Goal: Navigation & Orientation: Find specific page/section

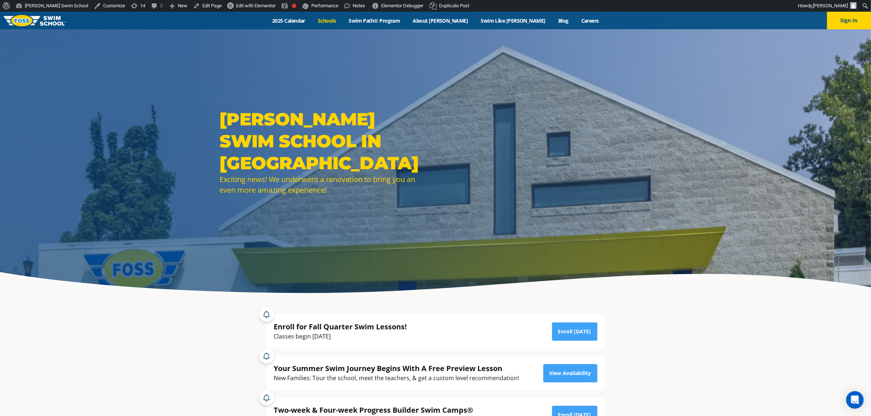
click at [342, 19] on link "Schools" at bounding box center [327, 20] width 31 height 7
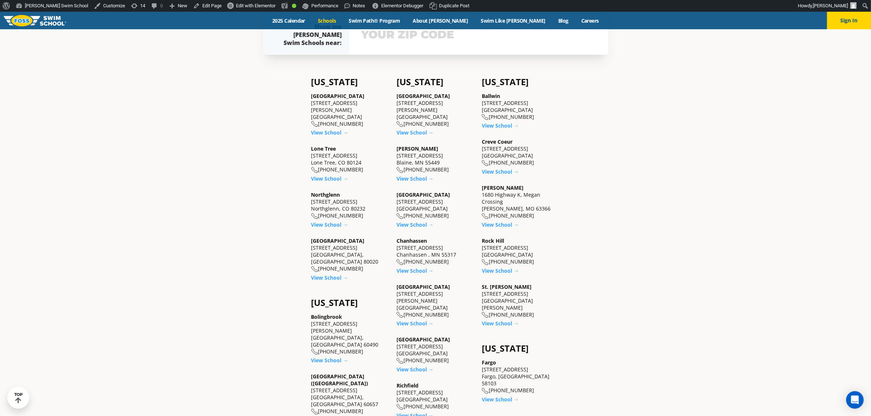
scroll to position [320, 0]
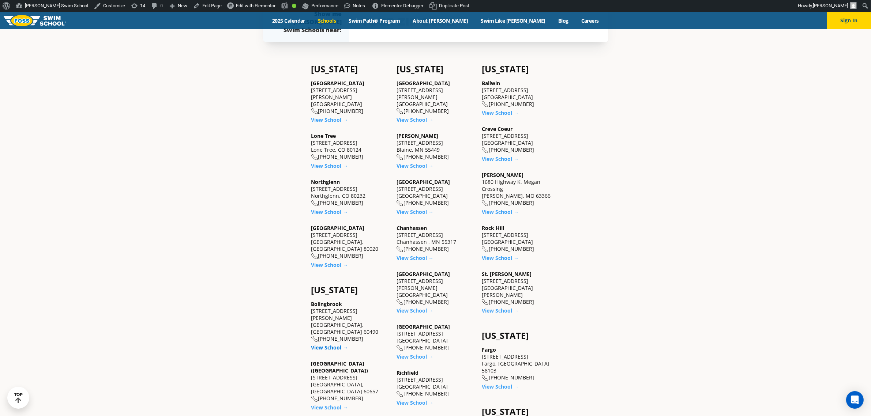
click at [328, 344] on link "View School →" at bounding box center [329, 347] width 37 height 7
click at [330, 404] on link "View School →" at bounding box center [329, 407] width 37 height 7
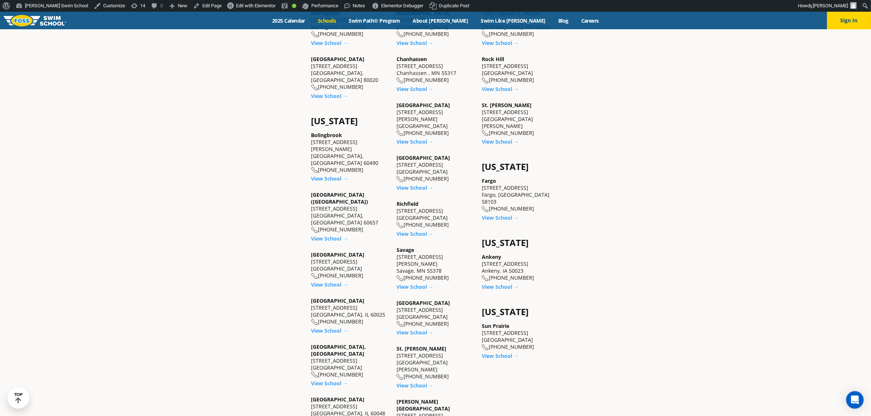
scroll to position [503, 0]
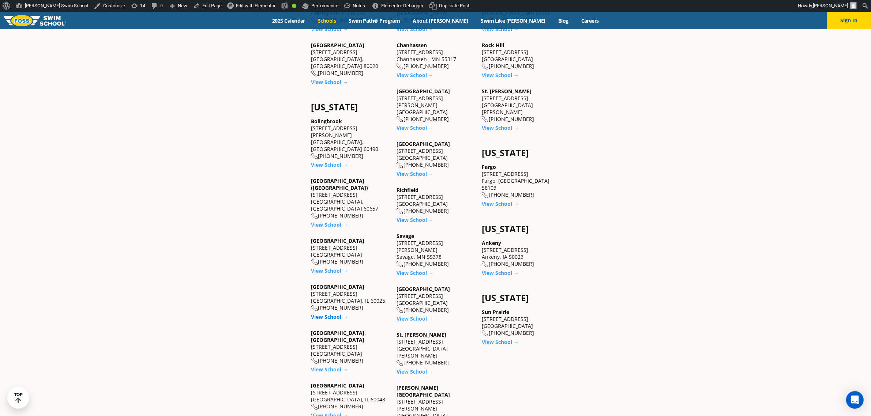
click at [336, 313] on link "View School →" at bounding box center [329, 316] width 37 height 7
click at [331, 366] on link "View School →" at bounding box center [329, 369] width 37 height 7
drag, startPoint x: 326, startPoint y: 361, endPoint x: 328, endPoint y: 383, distance: 22.1
click at [326, 412] on link "View School →" at bounding box center [329, 415] width 37 height 7
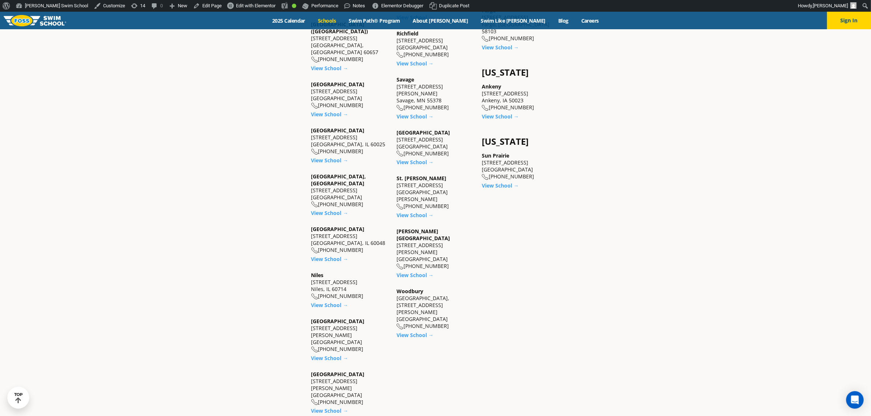
scroll to position [686, 0]
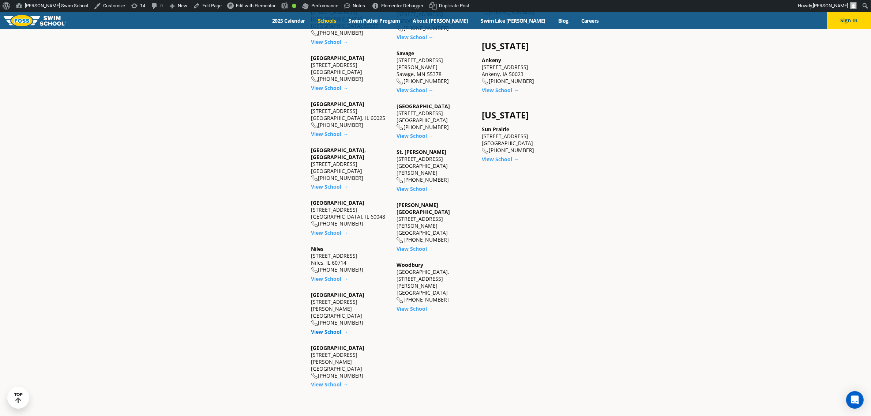
click at [329, 328] on link "View School →" at bounding box center [329, 331] width 37 height 7
click at [329, 381] on link "View School →" at bounding box center [329, 384] width 37 height 7
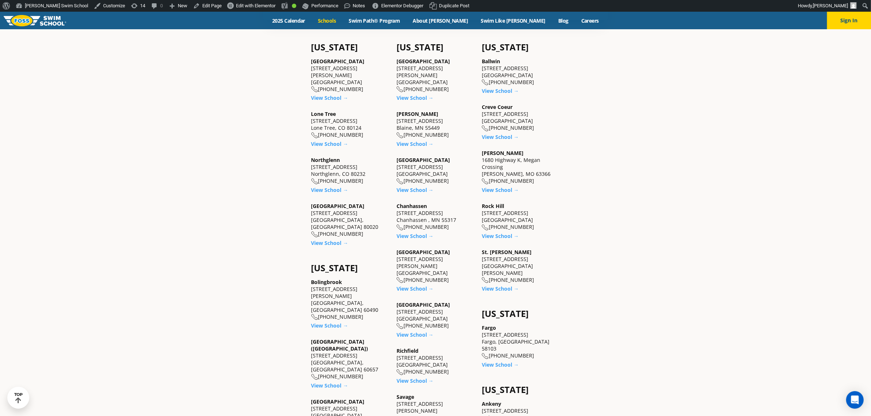
scroll to position [274, 0]
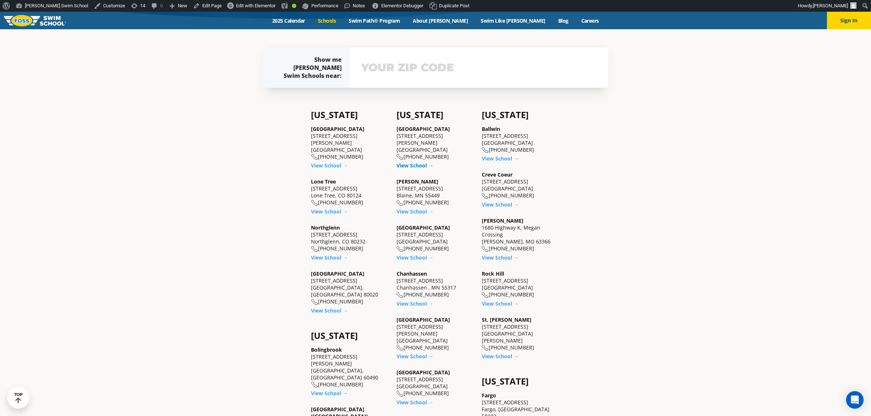
click at [415, 162] on link "View School →" at bounding box center [414, 165] width 37 height 7
click at [408, 211] on link "View School →" at bounding box center [414, 211] width 37 height 7
click at [407, 255] on link "View School →" at bounding box center [414, 257] width 37 height 7
click at [408, 301] on link "View School →" at bounding box center [414, 303] width 37 height 7
click at [411, 353] on link "View School →" at bounding box center [414, 356] width 37 height 7
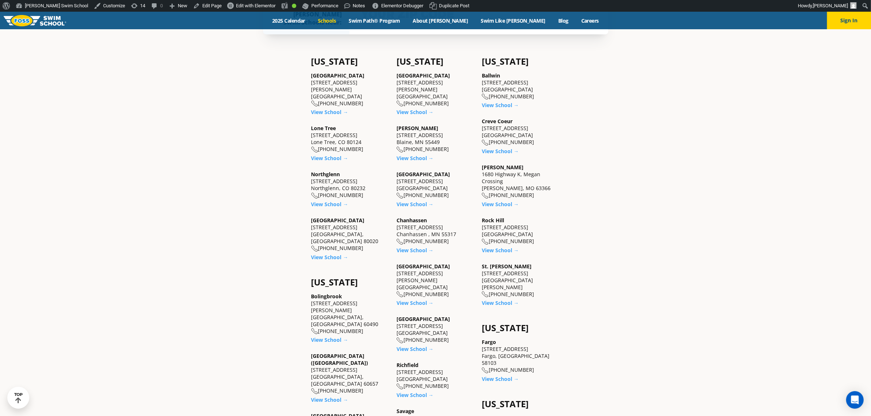
scroll to position [411, 0]
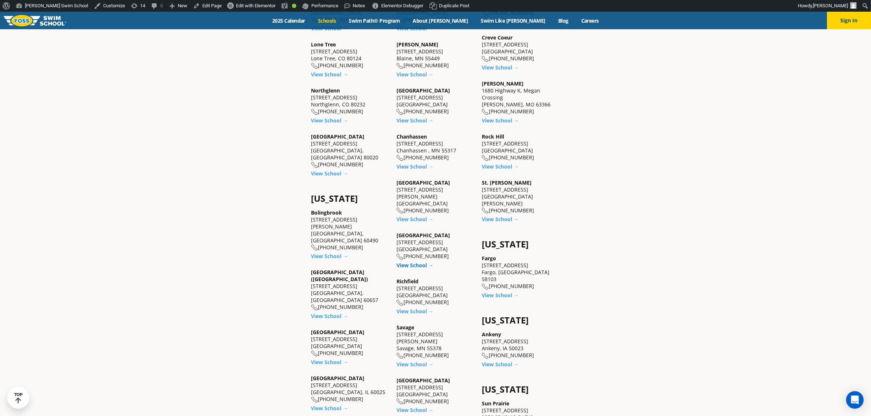
click at [413, 262] on link "View School →" at bounding box center [414, 265] width 37 height 7
click at [416, 308] on link "View School →" at bounding box center [414, 311] width 37 height 7
click at [411, 361] on link "View School →" at bounding box center [414, 364] width 37 height 7
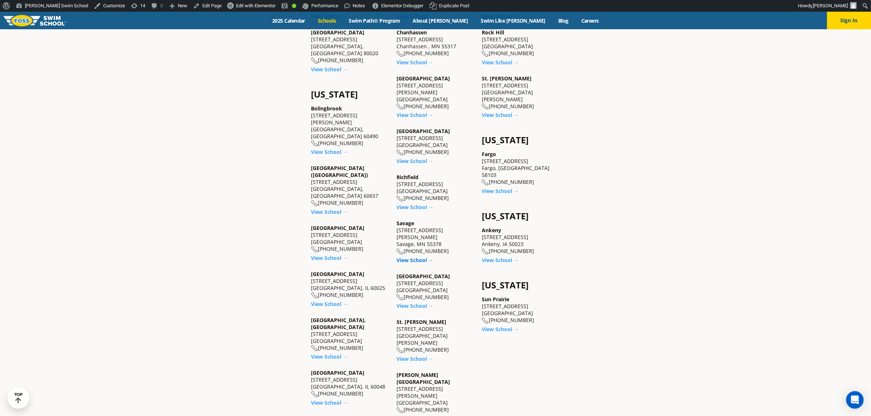
scroll to position [594, 0]
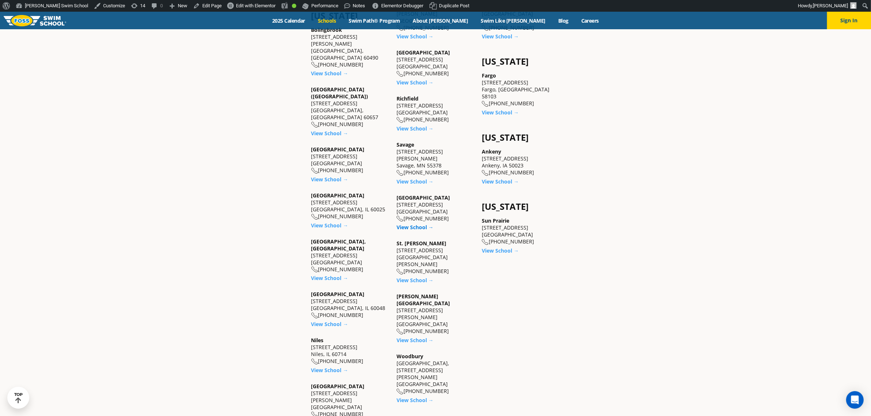
click at [416, 224] on link "View School →" at bounding box center [414, 227] width 37 height 7
click at [415, 277] on link "View School →" at bounding box center [414, 280] width 37 height 7
click at [417, 337] on link "View School →" at bounding box center [414, 340] width 37 height 7
click at [412, 397] on link "View School →" at bounding box center [414, 400] width 37 height 7
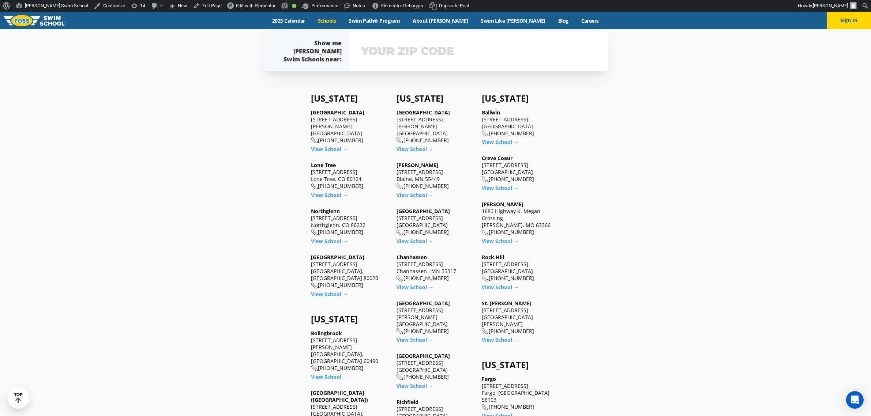
scroll to position [274, 0]
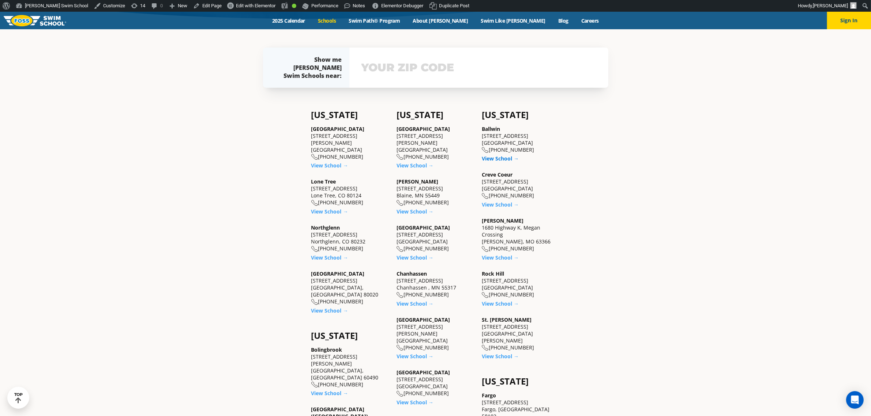
click at [493, 158] on link "View School →" at bounding box center [500, 158] width 37 height 7
click at [504, 204] on link "View School →" at bounding box center [500, 204] width 37 height 7
click at [500, 256] on link "View School →" at bounding box center [500, 257] width 37 height 7
click at [498, 303] on link "View School →" at bounding box center [500, 303] width 37 height 7
click at [499, 353] on link "View School →" at bounding box center [500, 356] width 37 height 7
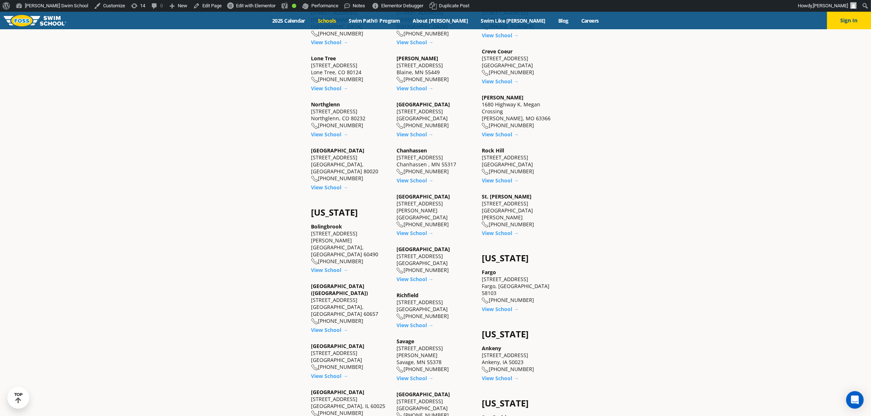
scroll to position [457, 0]
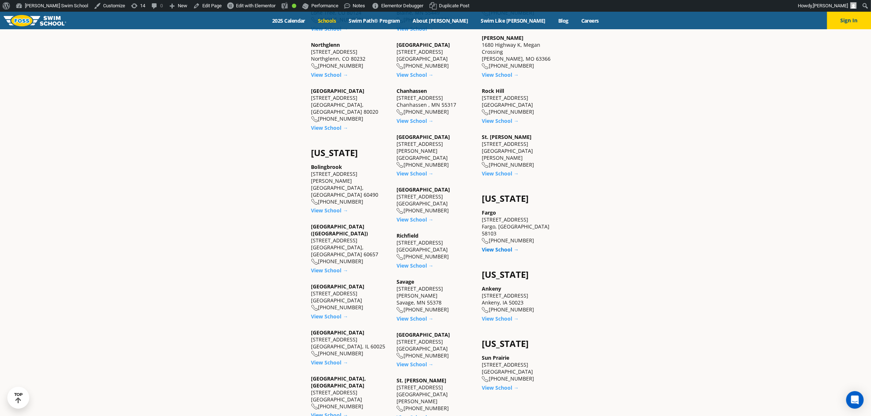
click at [498, 246] on link "View School →" at bounding box center [500, 249] width 37 height 7
click at [492, 306] on div "Iowa Ankeny 2455 SW State Street, Suite 101 Ankeny, IA 50023 (515) 724-7946 Vie…" at bounding box center [521, 301] width 78 height 62
click at [494, 315] on link "View School →" at bounding box center [500, 318] width 37 height 7
click at [498, 366] on div "Sun Prairie 2670 W. Main Street Sun Prairie, WI 53590 (608) 949-7946 View Schoo…" at bounding box center [521, 372] width 78 height 37
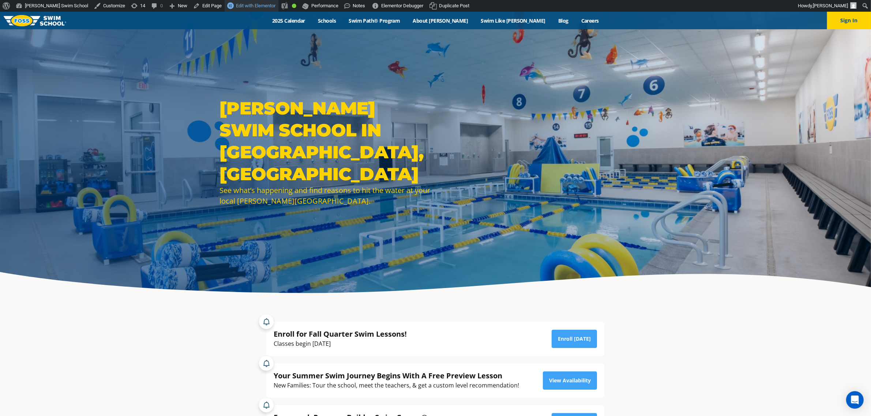
click at [236, 7] on span "Edit with Elementor" at bounding box center [256, 5] width 40 height 5
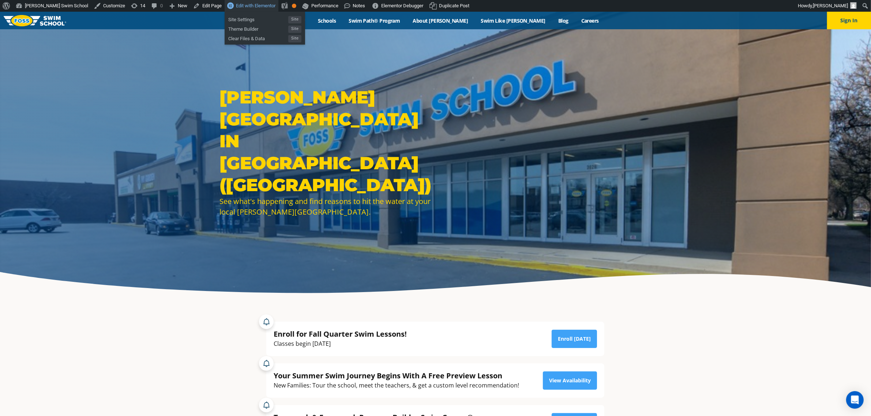
click at [225, 9] on link "Edit with Elementor" at bounding box center [252, 6] width 54 height 12
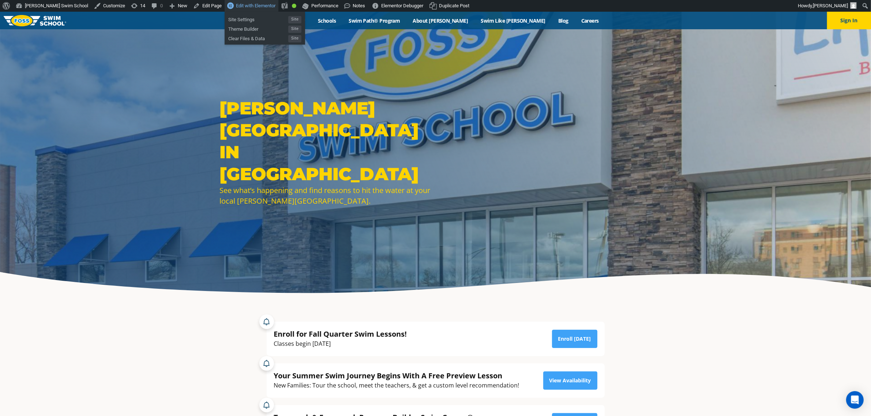
click at [236, 3] on span "Edit with Elementor" at bounding box center [256, 5] width 40 height 5
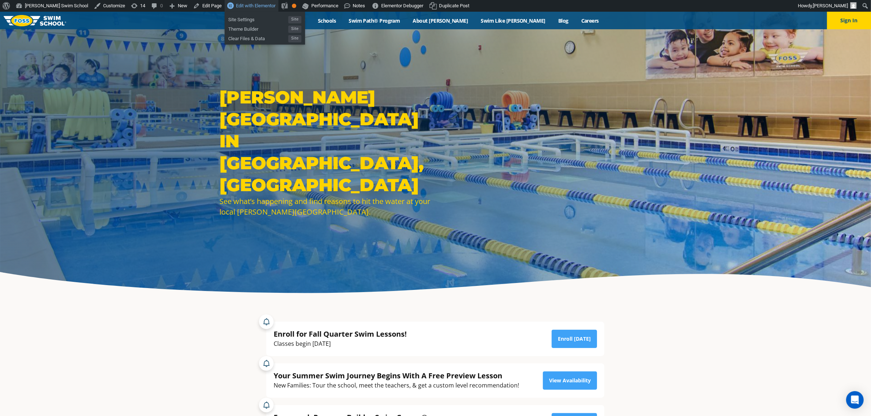
click at [226, 0] on link "Edit with Elementor" at bounding box center [252, 6] width 54 height 12
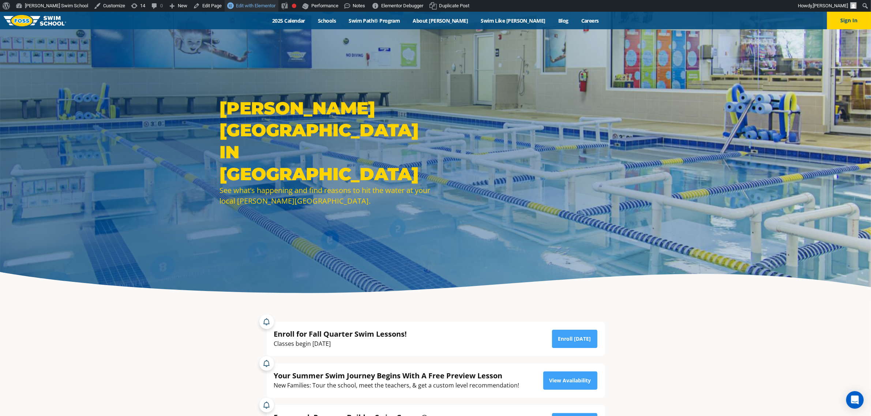
click at [236, 5] on span "Edit with Elementor" at bounding box center [256, 5] width 40 height 5
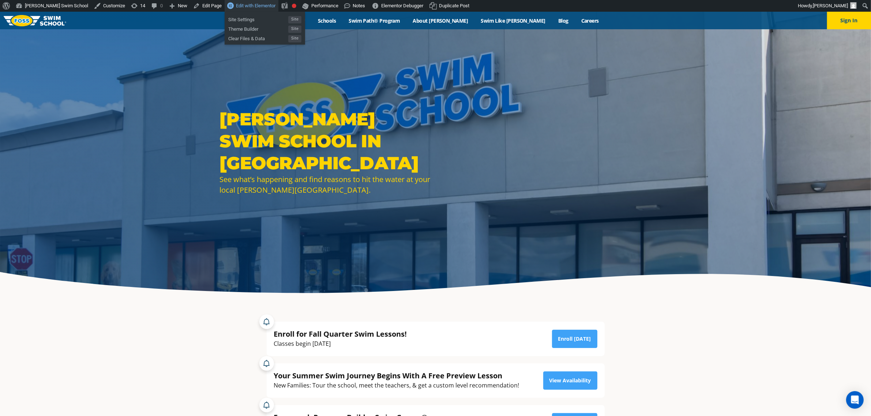
click at [236, 7] on span "Edit with Elementor" at bounding box center [256, 5] width 40 height 5
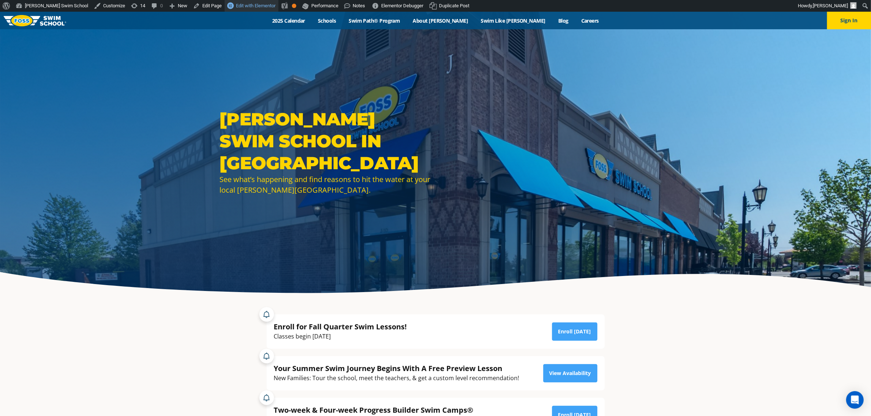
click at [236, 4] on span "Edit with Elementor" at bounding box center [256, 5] width 40 height 5
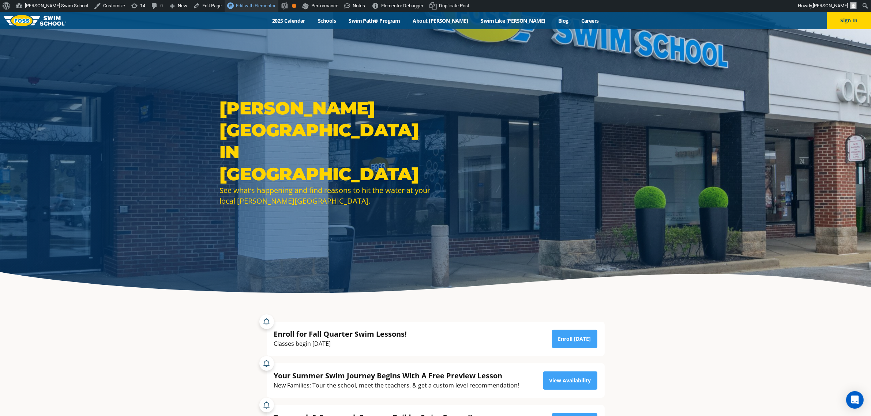
click at [236, 3] on span "Edit with Elementor" at bounding box center [256, 5] width 40 height 5
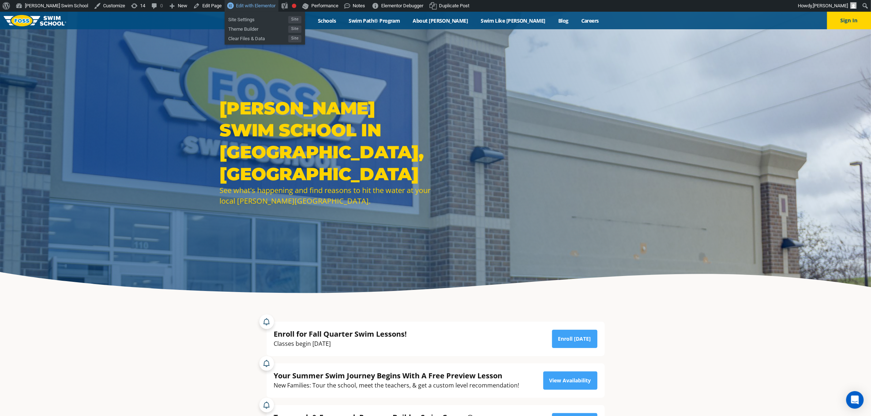
click at [236, 4] on span "Edit with Elementor" at bounding box center [256, 5] width 40 height 5
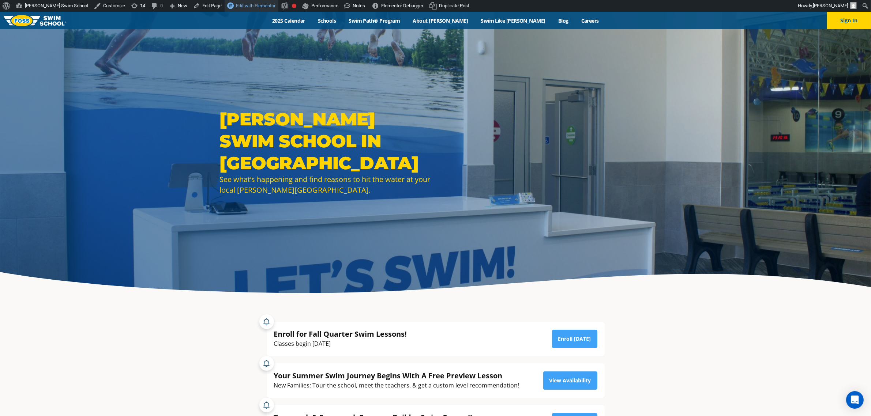
click at [236, 3] on span "Edit with Elementor" at bounding box center [256, 5] width 40 height 5
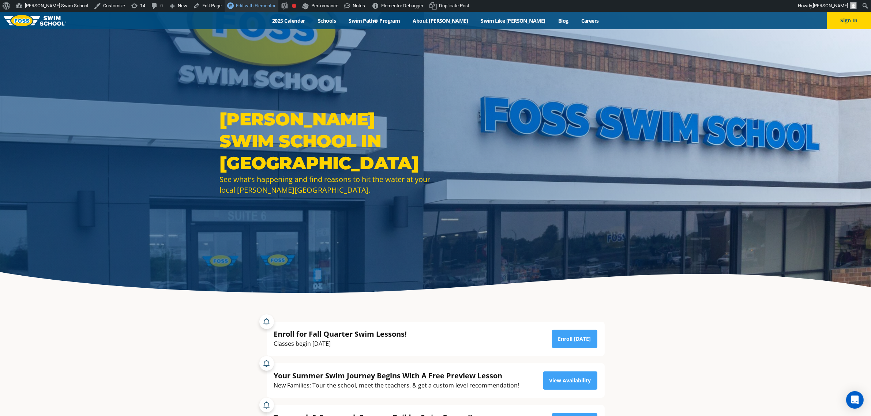
click at [225, 2] on link "Edit with Elementor" at bounding box center [252, 6] width 54 height 12
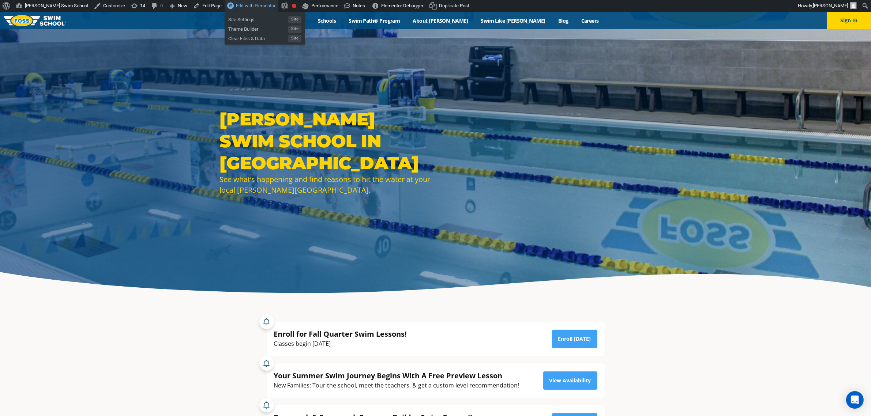
click at [236, 5] on span "Edit with Elementor" at bounding box center [256, 5] width 40 height 5
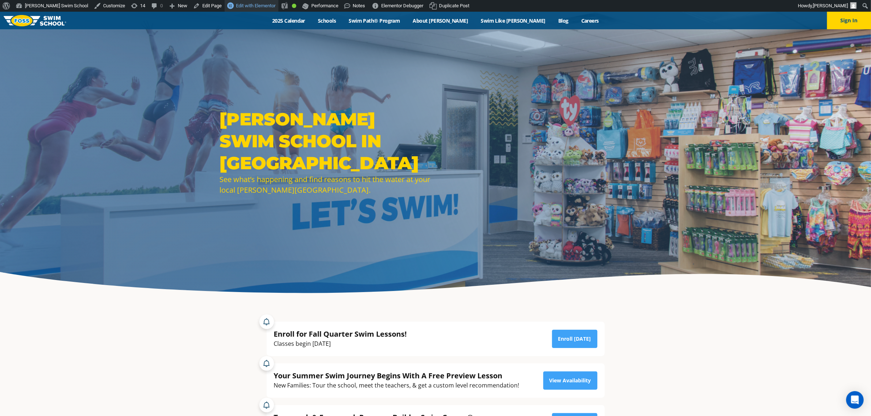
click at [236, 4] on span "Edit with Elementor" at bounding box center [256, 5] width 40 height 5
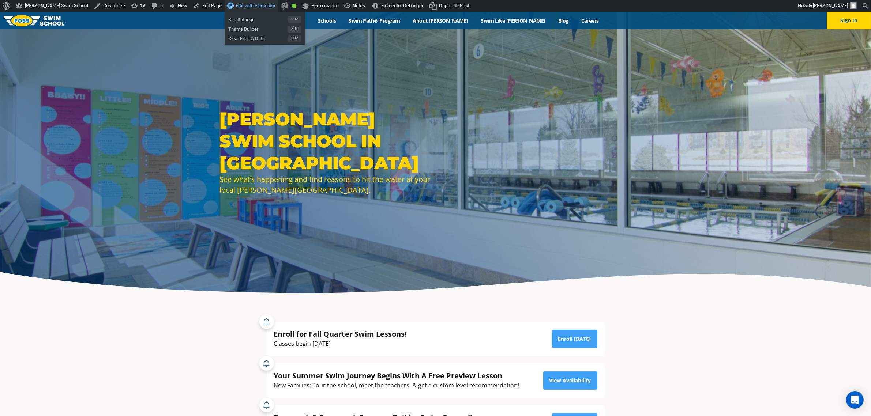
click at [236, 6] on span "Edit with Elementor" at bounding box center [256, 5] width 40 height 5
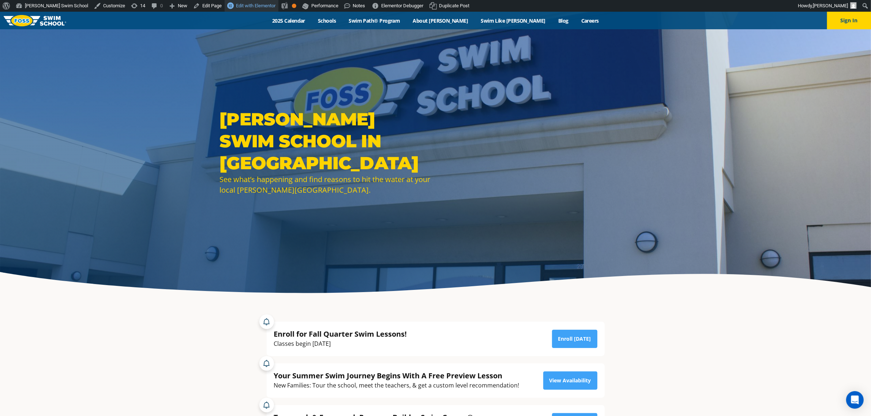
click at [225, 9] on link "Edit with Elementor" at bounding box center [252, 6] width 54 height 12
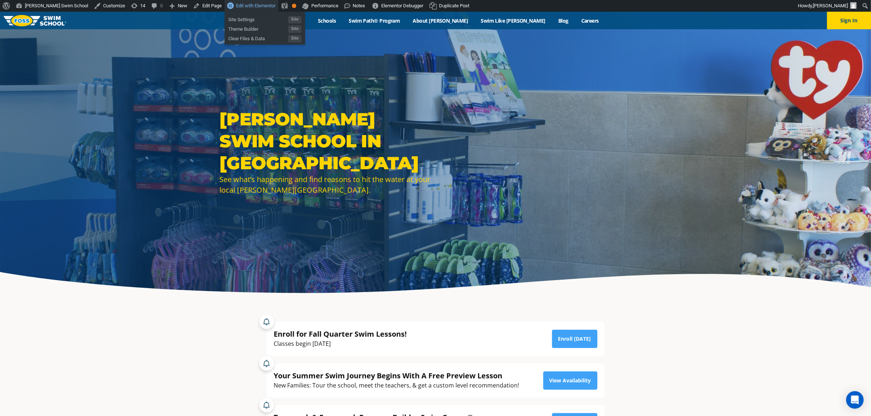
click at [236, 4] on span "Edit with Elementor" at bounding box center [256, 5] width 40 height 5
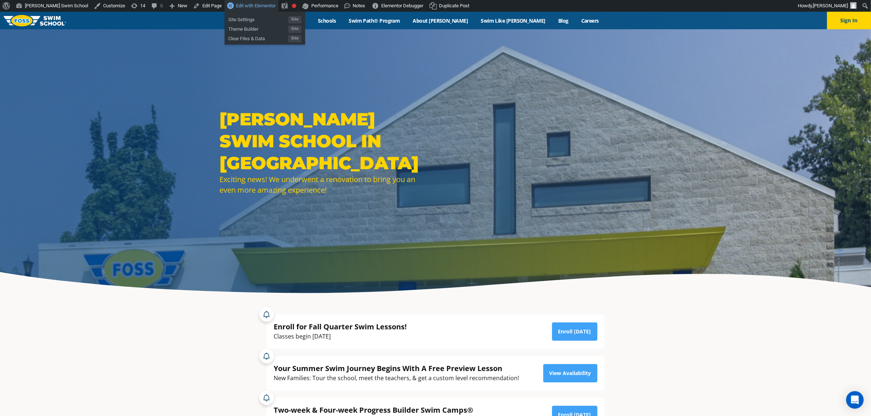
click at [236, 5] on span "Edit with Elementor" at bounding box center [256, 5] width 40 height 5
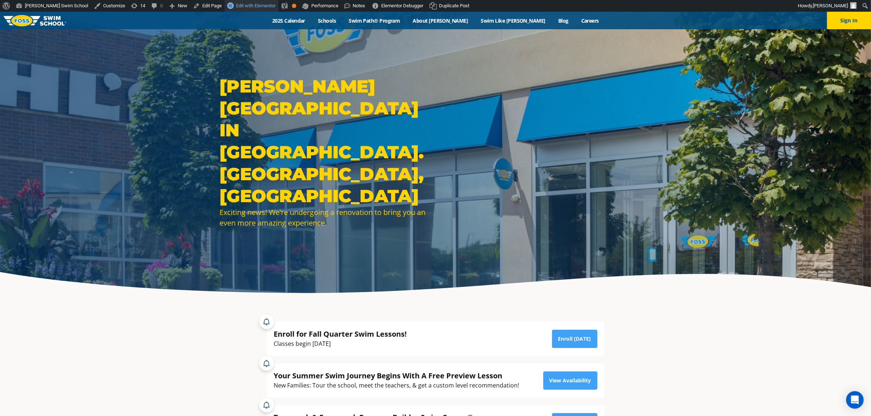
click at [236, 6] on span "Edit with Elementor" at bounding box center [256, 5] width 40 height 5
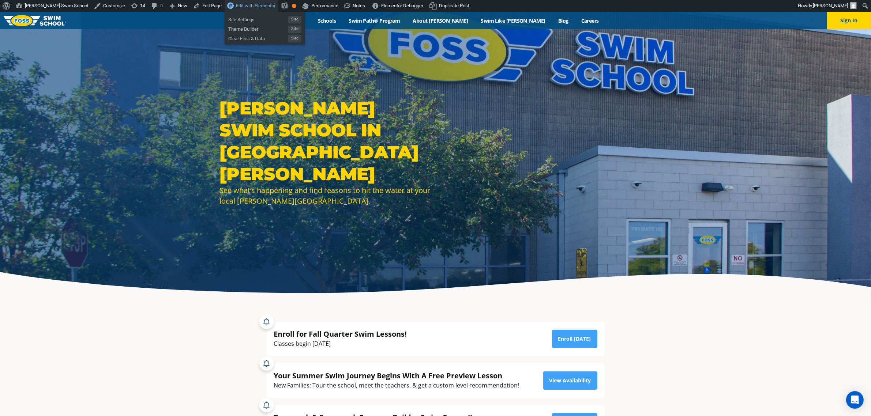
click at [236, 7] on span "Edit with Elementor" at bounding box center [256, 5] width 40 height 5
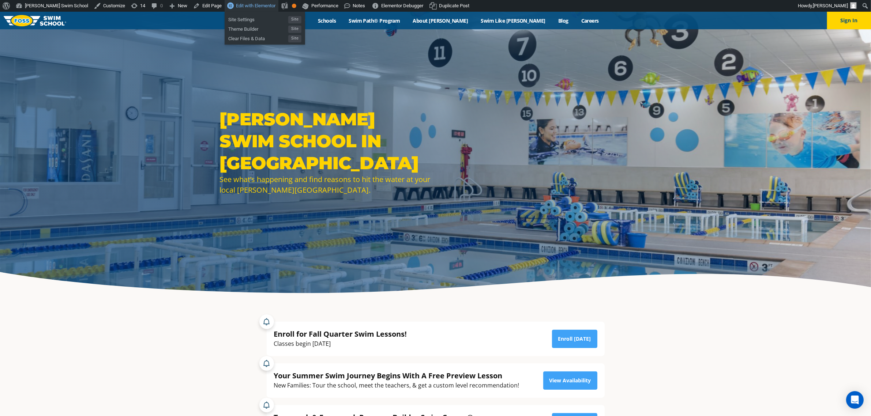
click at [236, 3] on span "Edit with Elementor" at bounding box center [256, 5] width 40 height 5
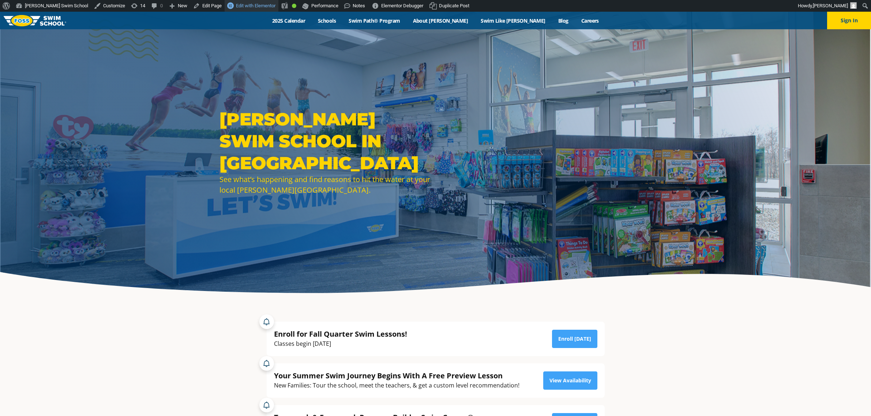
click at [236, 6] on span "Edit with Elementor" at bounding box center [256, 5] width 40 height 5
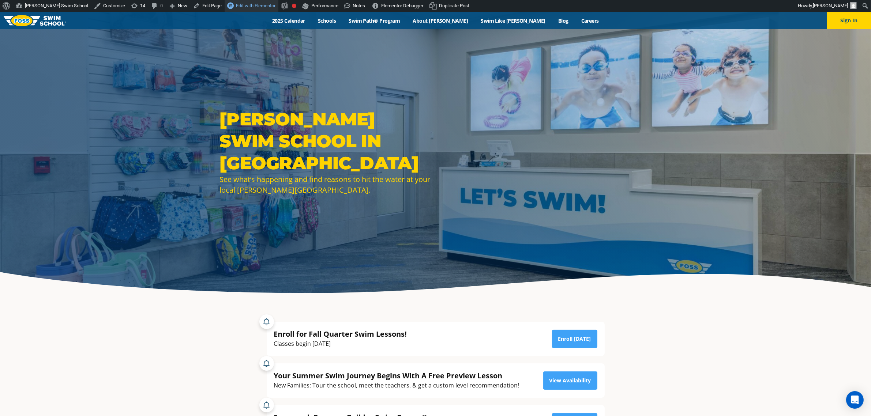
click at [236, 6] on span "Edit with Elementor" at bounding box center [256, 5] width 40 height 5
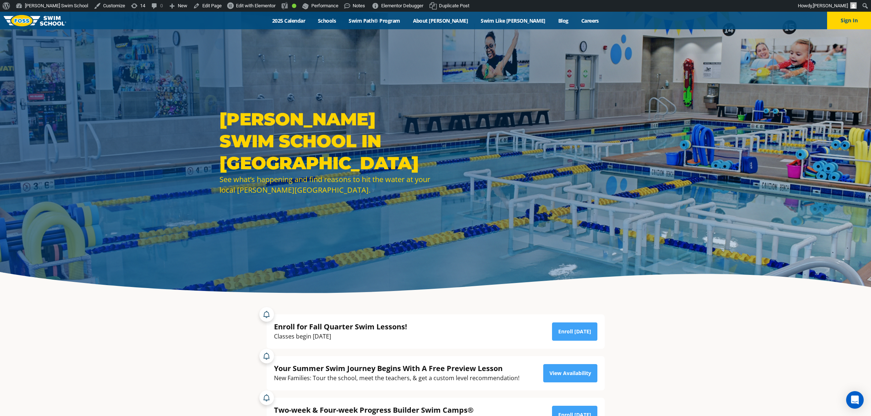
click at [236, 6] on span "Edit with Elementor" at bounding box center [256, 5] width 40 height 5
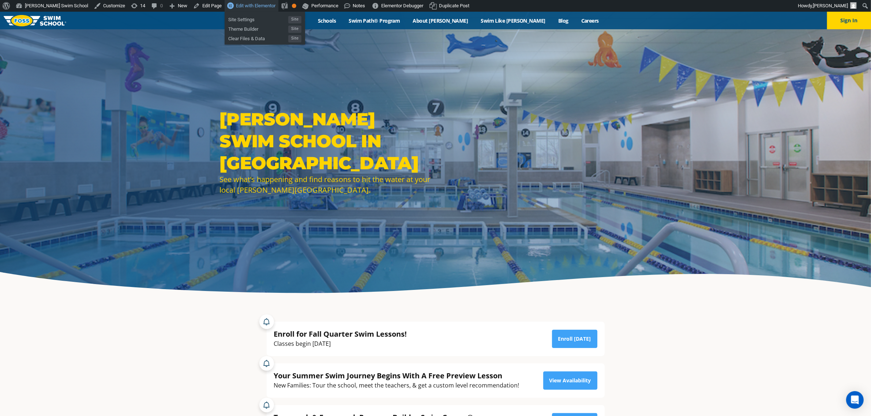
click at [236, 6] on span "Edit with Elementor" at bounding box center [256, 5] width 40 height 5
